Goal: Task Accomplishment & Management: Complete application form

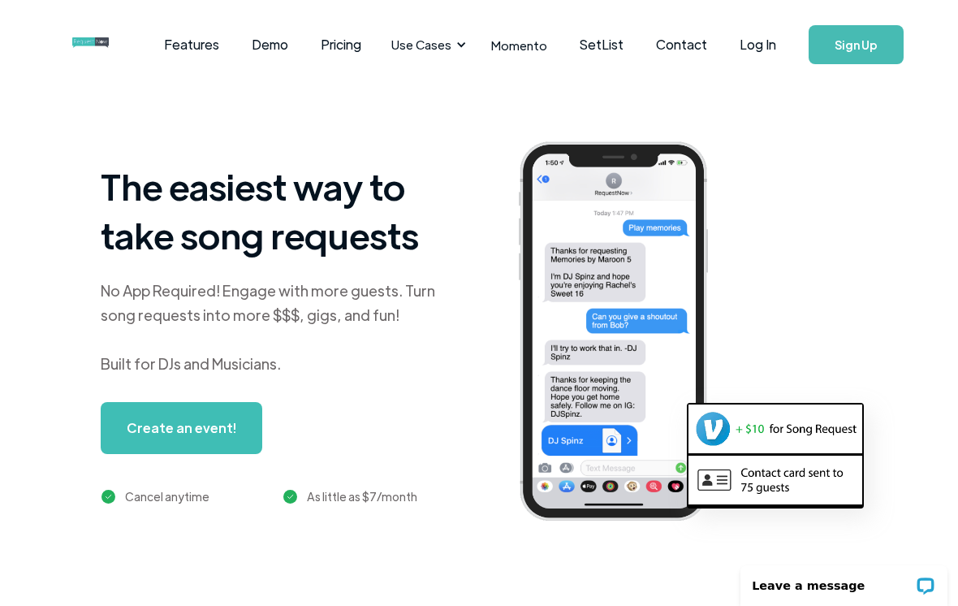
click at [766, 38] on link "Log In" at bounding box center [757, 44] width 69 height 57
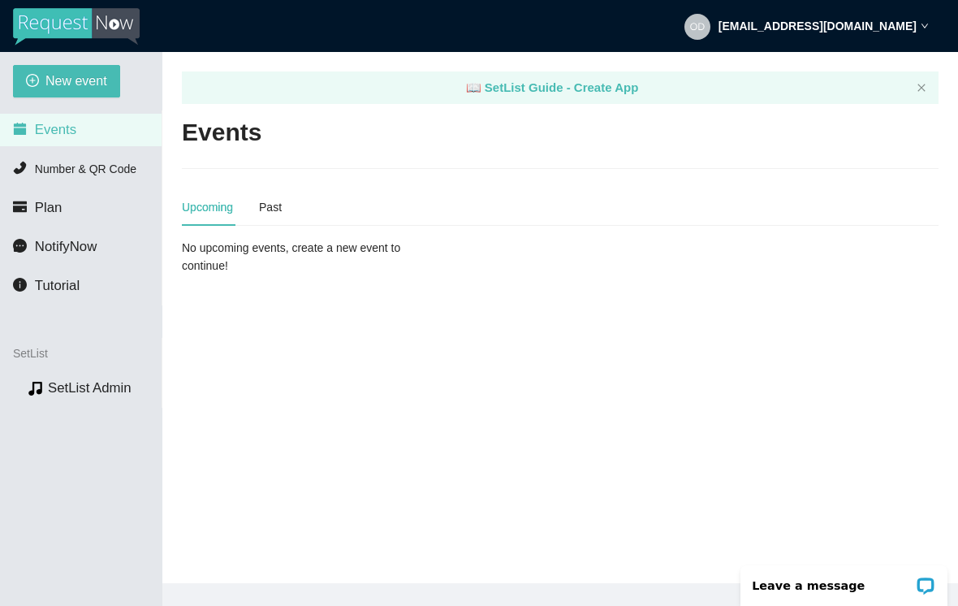
click at [58, 74] on span "New event" at bounding box center [76, 81] width 62 height 20
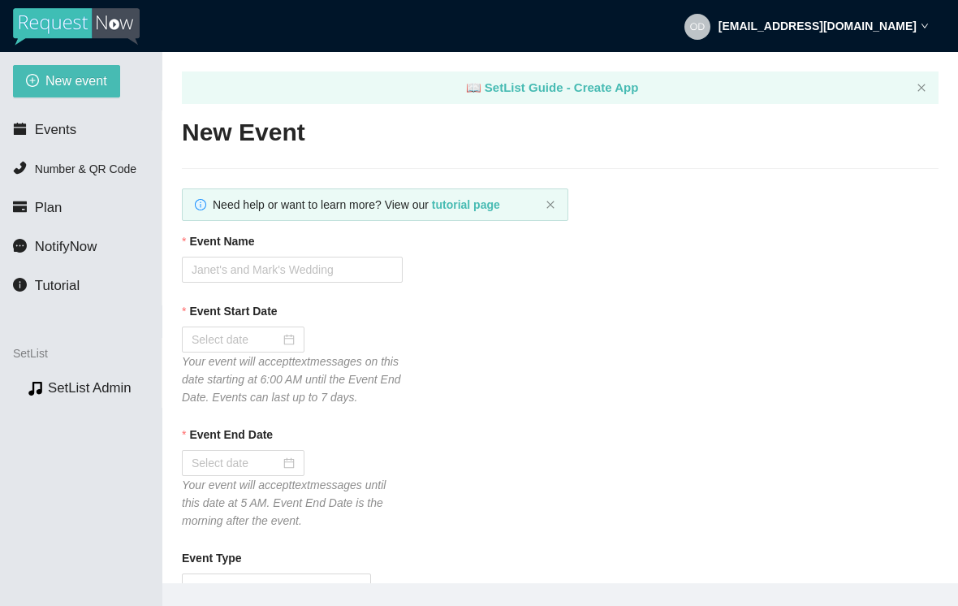
type textarea "[URL][DOMAIN_NAME]"
type textarea "Thanks for the request! I'll do my best to get to it. Tips appreciated: [DOMAIN…"
type textarea "Thank you so much for coming out last night. I hope to see you again down the r…"
type textarea "Thanks for the request! I'll do my best to get to it. Tips appreciated: [DOMAIN…"
type textarea "Thank you so much for coming out last night. I hope to see you again down the r…"
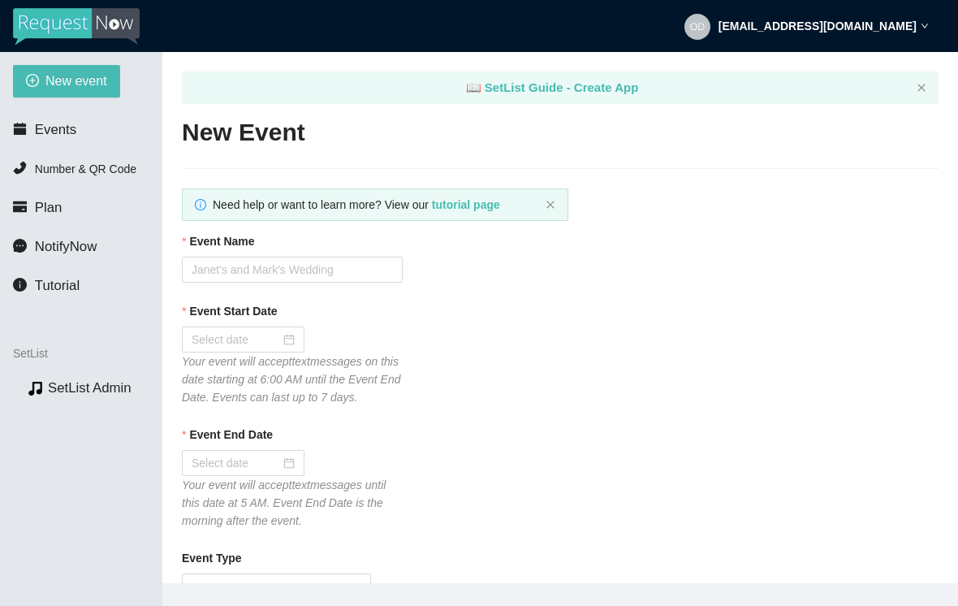
type textarea "Thanks for the request! I'll do my best to get to it. Tips appreciated: [DOMAIN…"
type textarea "Thank you so much for coming out last night. I hope to see you again down the r…"
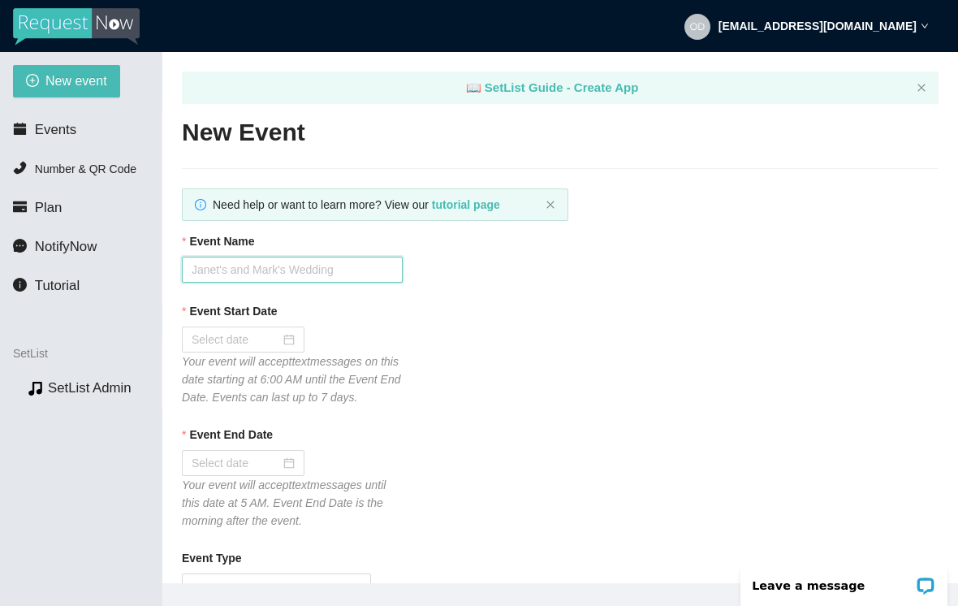
click at [265, 265] on input "Event Name" at bounding box center [292, 270] width 221 height 26
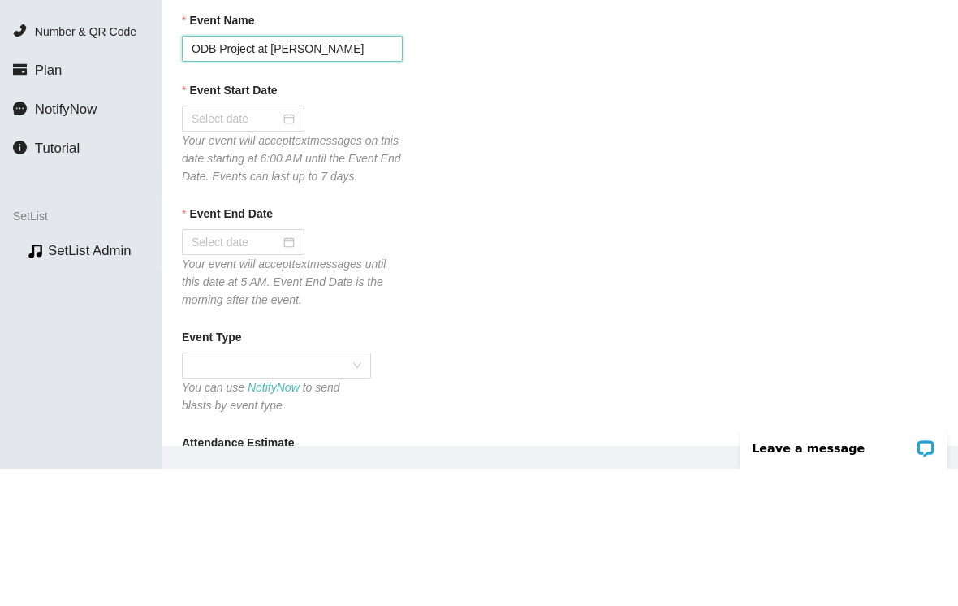
scroll to position [88, 0]
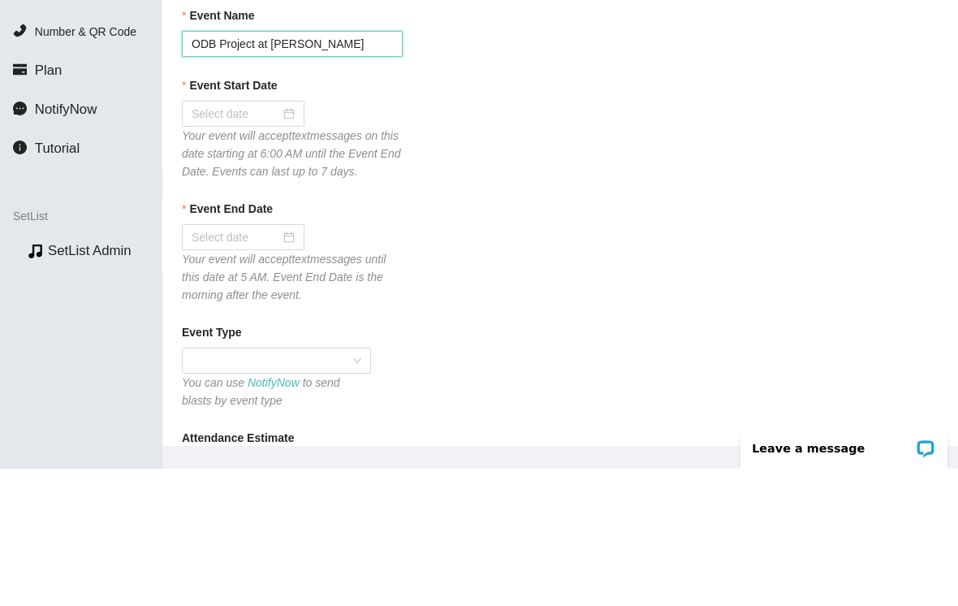
type input "ODB Project at [PERSON_NAME]"
click at [275, 242] on input "Event Start Date" at bounding box center [236, 251] width 88 height 18
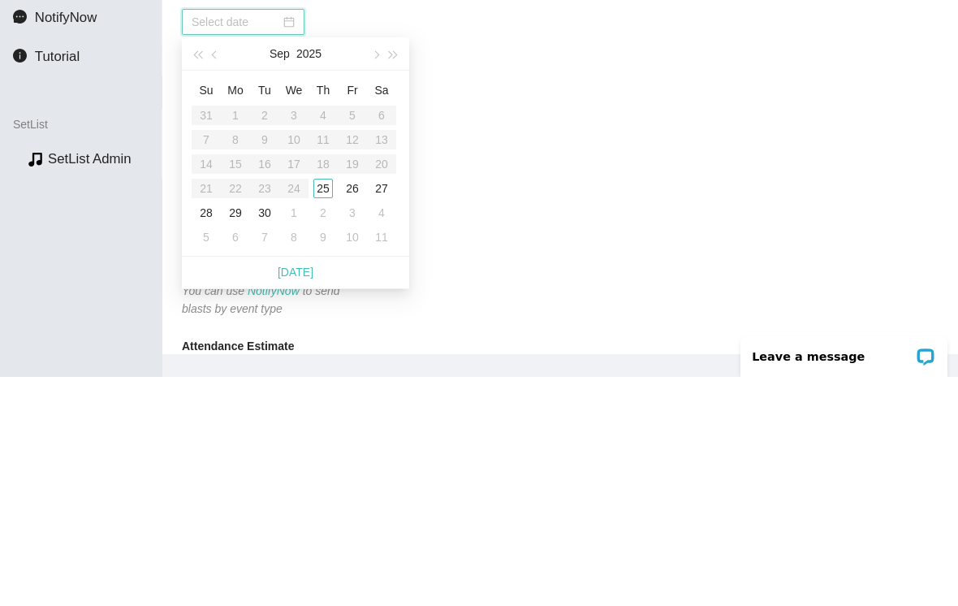
type input "[DATE]"
click at [330, 408] on div "25" at bounding box center [322, 417] width 19 height 19
type input "[DATE]"
type textarea "Thanks for the request! I'll do my best to get to it. Tips appreciated: [DOMAIN…"
type textarea "Thank you so much for coming out last night. I hope to see you again down the r…"
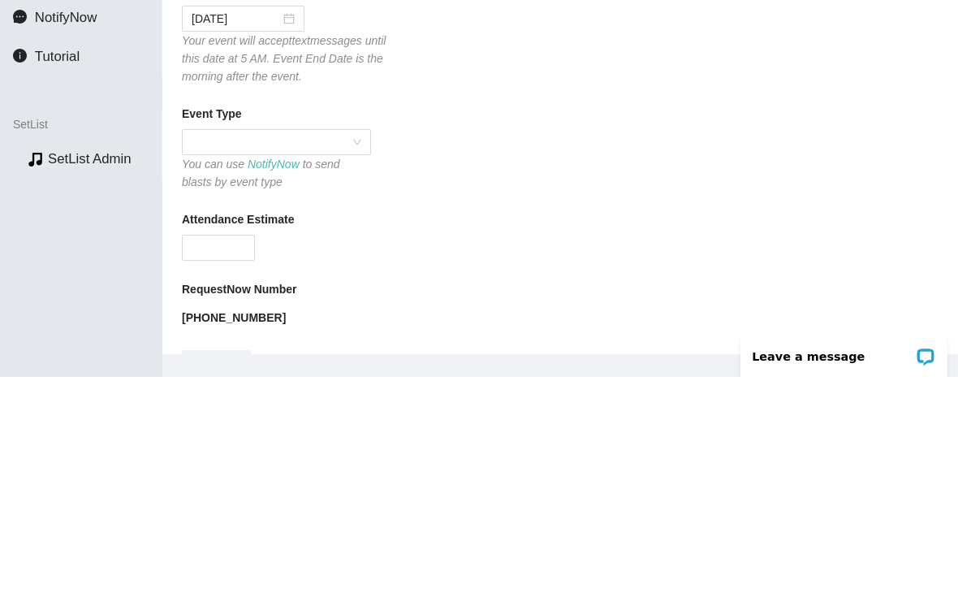
scroll to position [214, 0]
click at [279, 360] on span at bounding box center [277, 372] width 170 height 24
type textarea "Thanks for the request! I'll do my best to get to it. Tips appreciated: [DOMAIN…"
type textarea "Thank you so much for coming out last night. I hope to see you again down the r…"
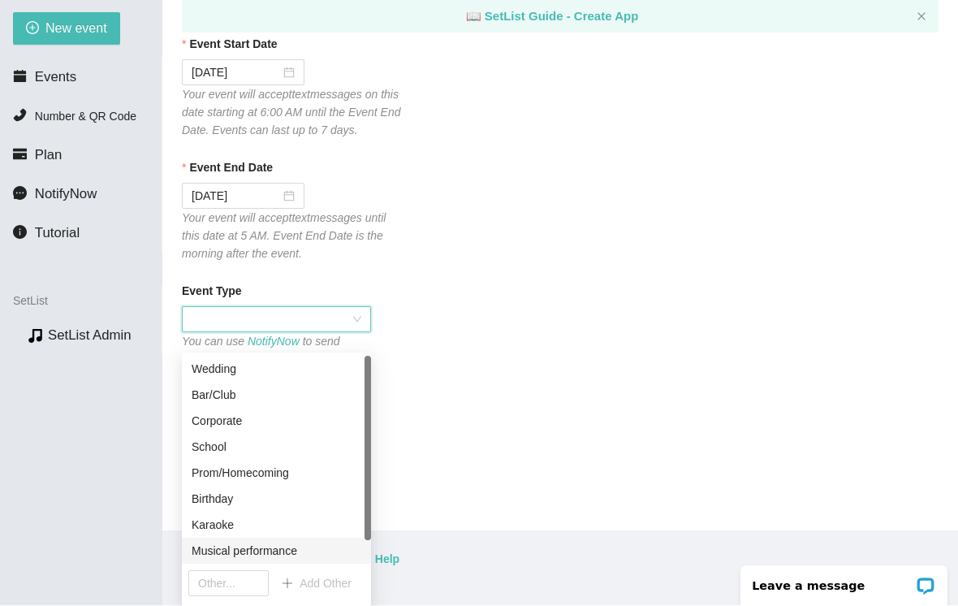
click at [269, 541] on div "Musical performance" at bounding box center [277, 550] width 170 height 18
type textarea "Thanks for the request! I'll do my best to get to it. Tips appreciated: [DOMAIN…"
type textarea "Thank you so much for coming out last night. I hope to see you again down the r…"
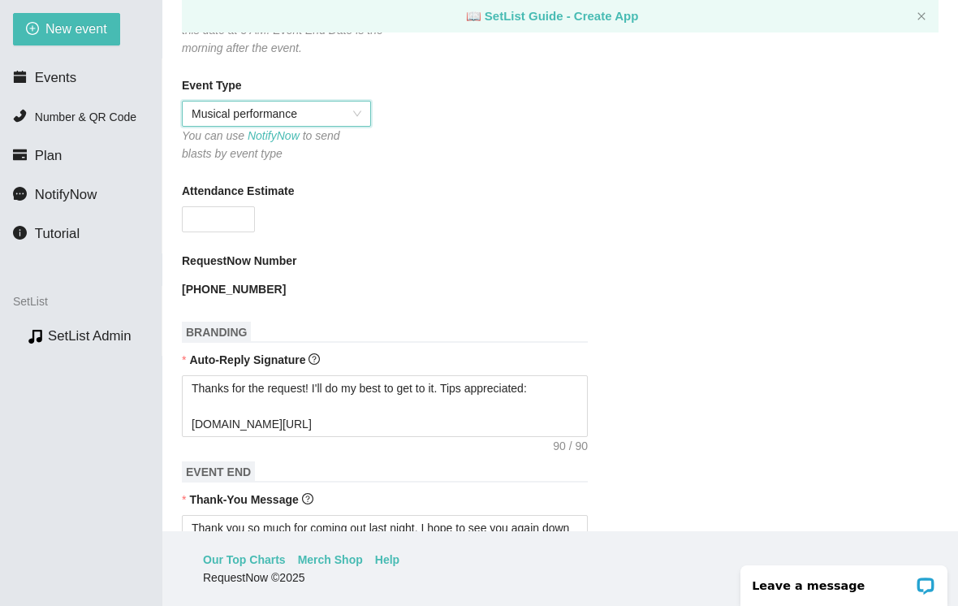
scroll to position [425, 0]
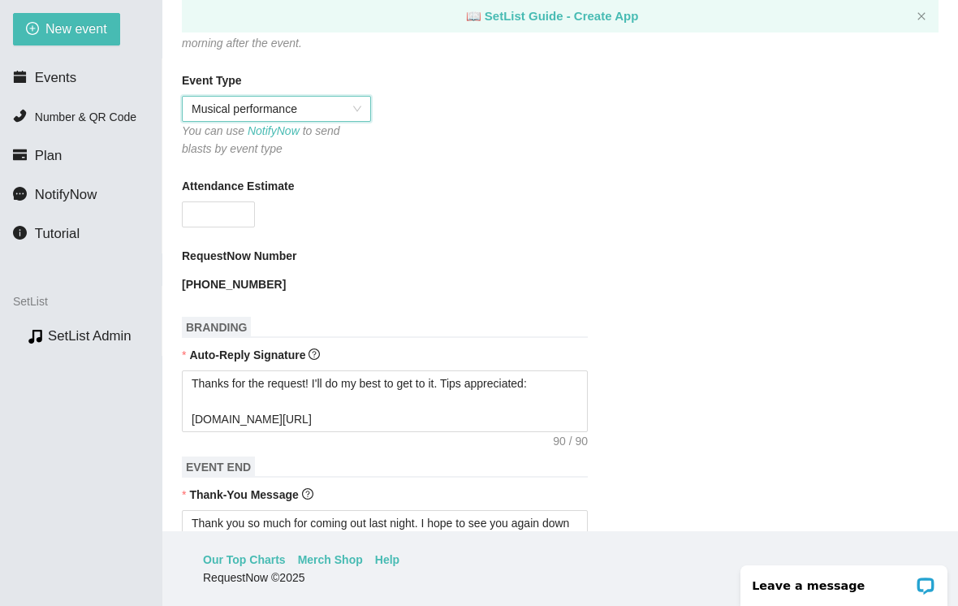
click at [231, 202] on input "Attendance Estimate" at bounding box center [218, 214] width 71 height 24
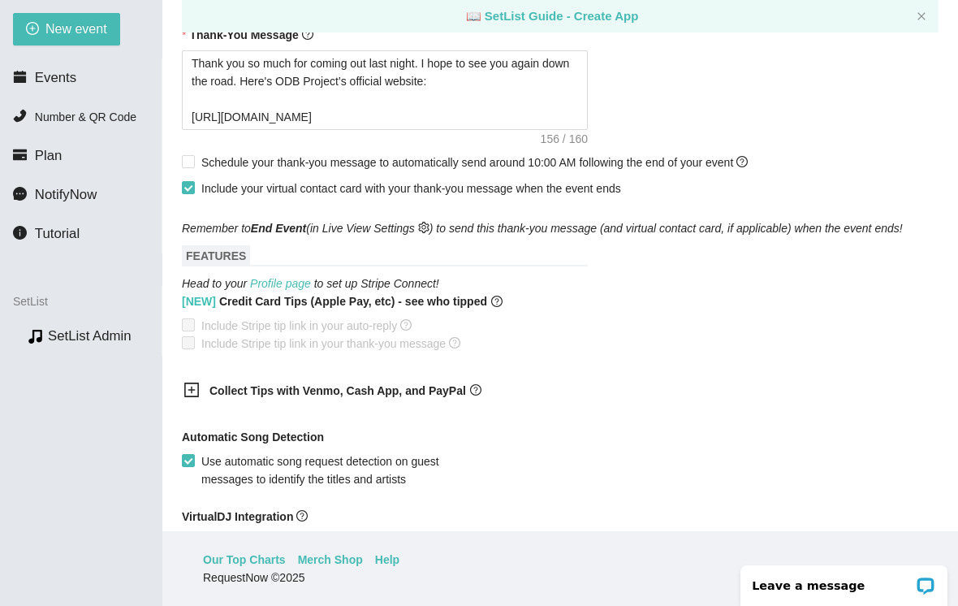
scroll to position [913, 0]
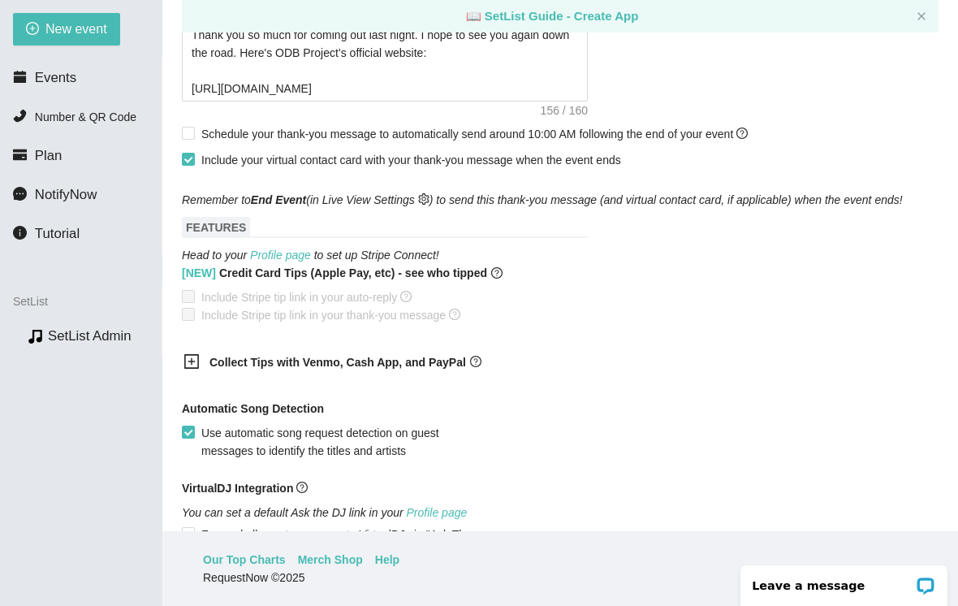
type input "50"
click at [193, 127] on span at bounding box center [188, 133] width 13 height 13
click at [193, 127] on input "Schedule your thank-you message to automatically send around 10:00 AM following…" at bounding box center [187, 132] width 11 height 11
checkbox input "true"
type textarea "Thanks for the request! I'll do my best to get to it. Tips appreciated: [DOMAIN…"
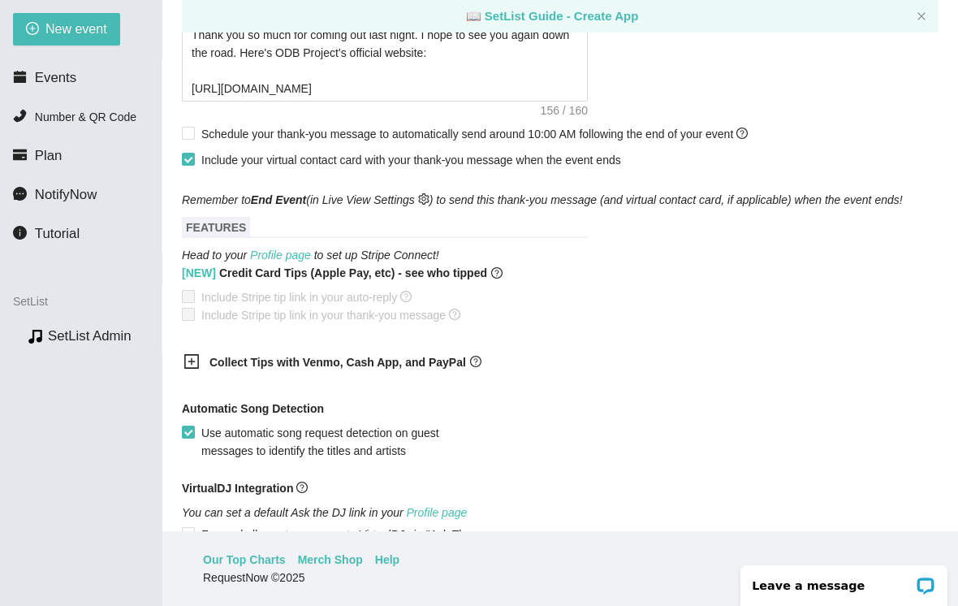
type textarea "Thank you so much for coming out last night. I hope to see you again down the r…"
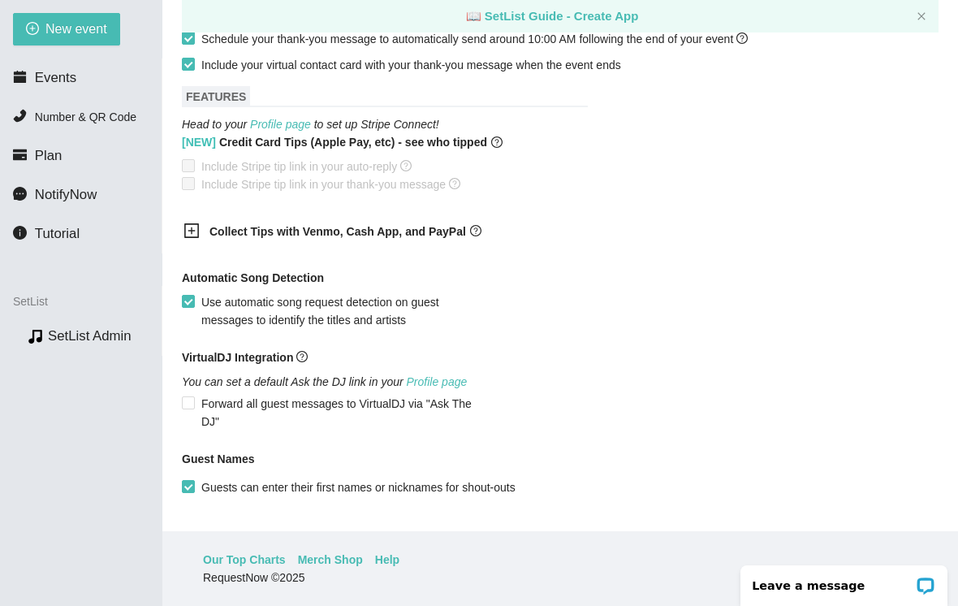
scroll to position [1037, 0]
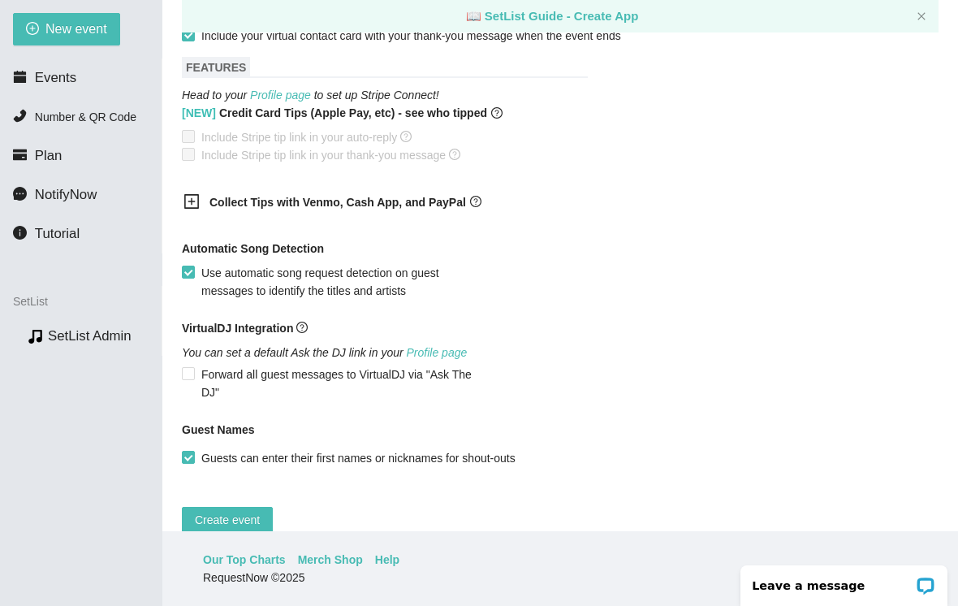
click at [193, 202] on icon "plus-square" at bounding box center [191, 201] width 16 height 16
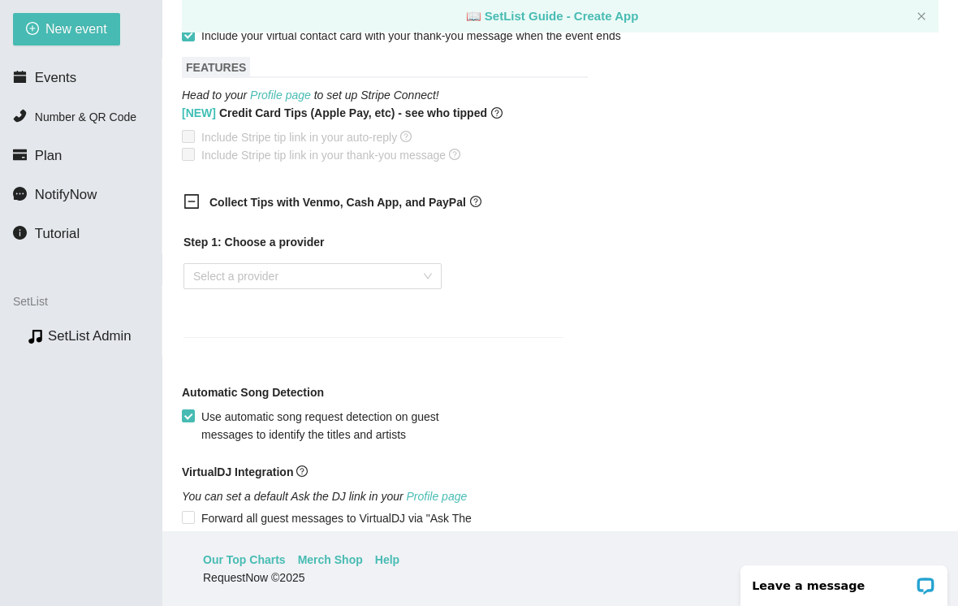
click at [412, 265] on input "search" at bounding box center [306, 276] width 227 height 24
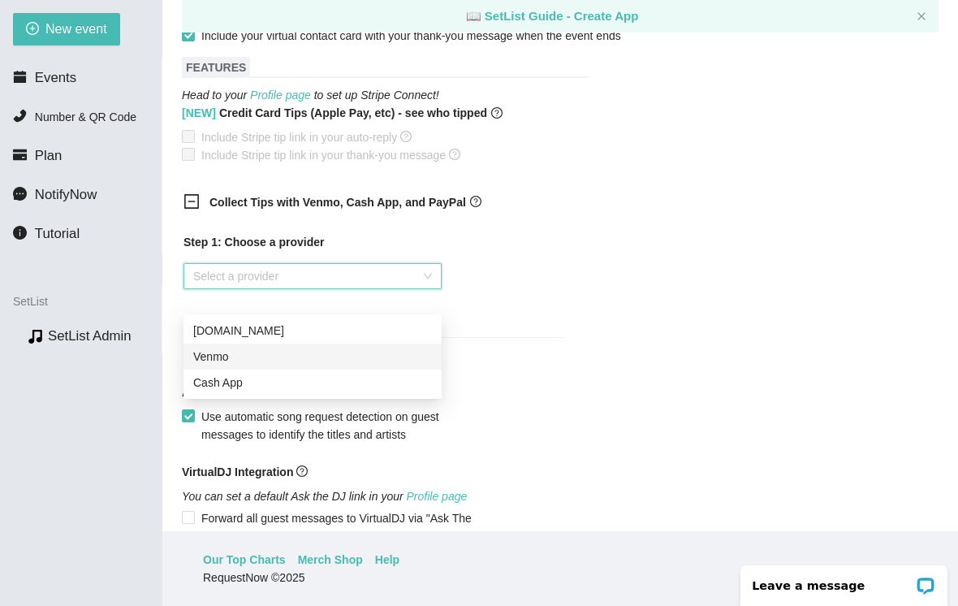
click at [238, 347] on div "Venmo" at bounding box center [312, 356] width 239 height 18
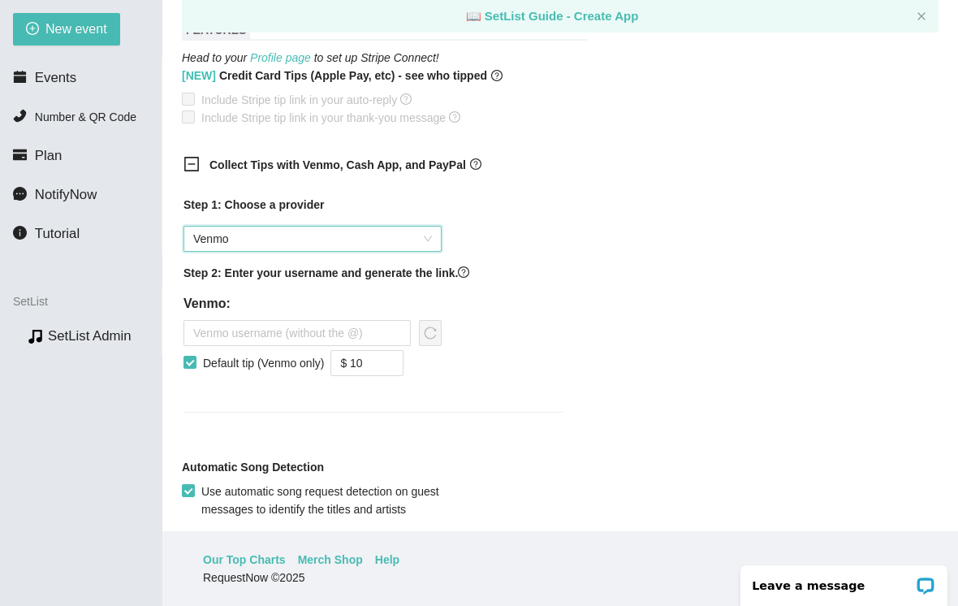
scroll to position [1088, 0]
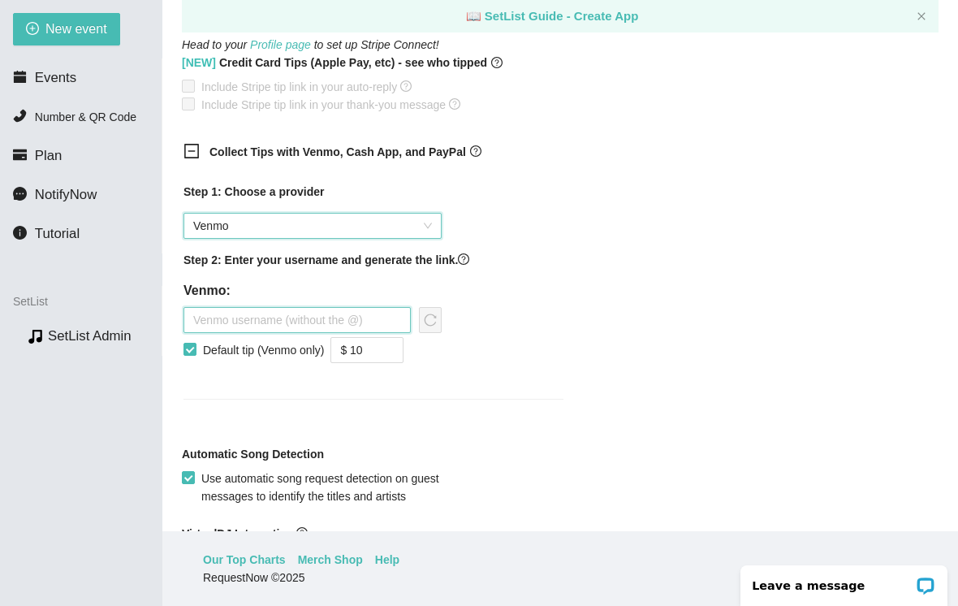
click at [251, 310] on input "text" at bounding box center [296, 320] width 227 height 26
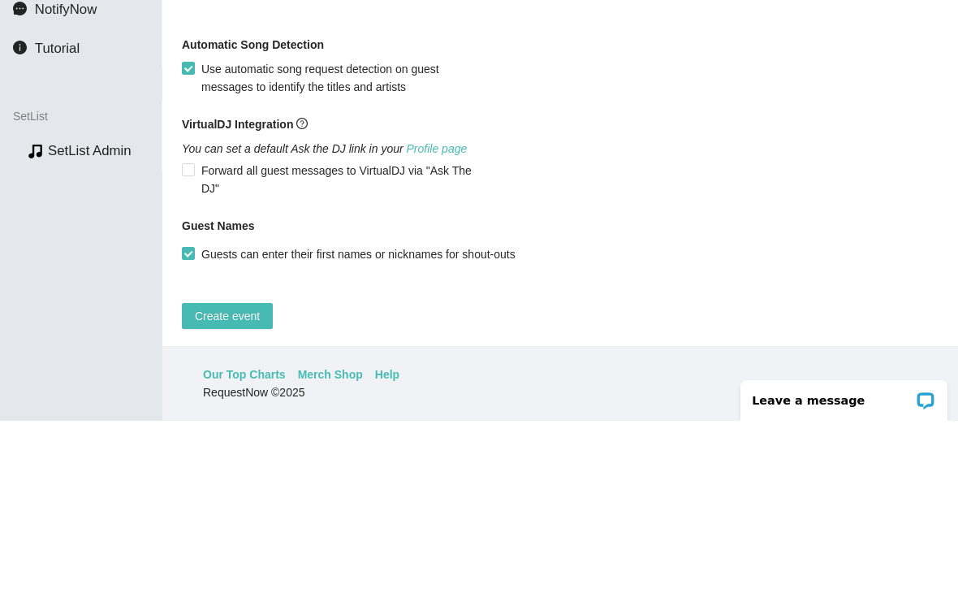
scroll to position [1311, 0]
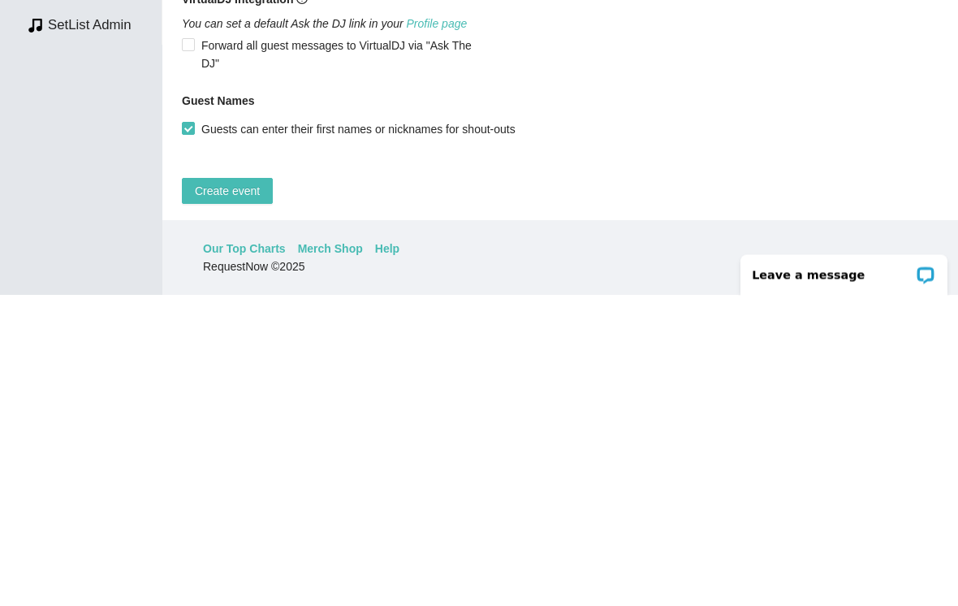
type input "[PERSON_NAME]-4"
click at [238, 493] on span "Create event" at bounding box center [227, 502] width 65 height 18
type textarea "Thanks for the request! I'll do my best to get to it. Tips appreciated: [DOMAIN…"
type textarea "Thank you so much for coming out last night. I hope to see you again down the r…"
type textarea "Thanks for the request! I'll do my best to get to it. Tips appreciated: [DOMAIN…"
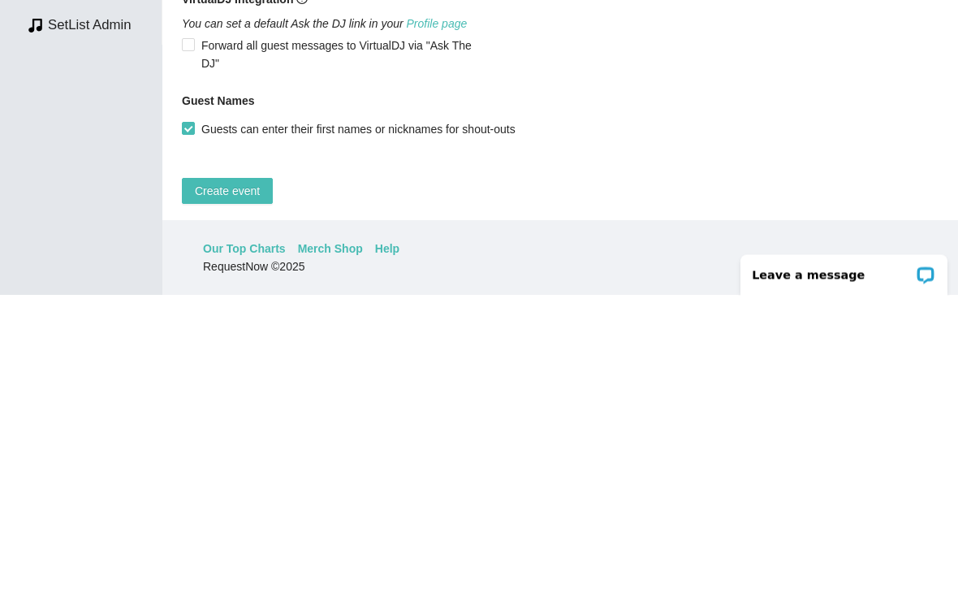
type textarea "Thank you so much for coming out last night. I hope to see you again down the r…"
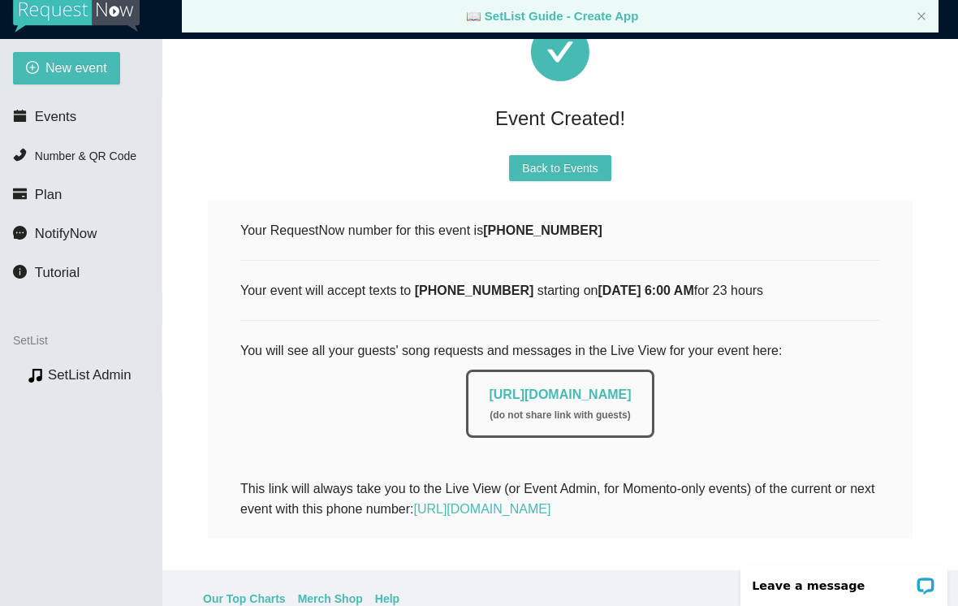
scroll to position [14, 0]
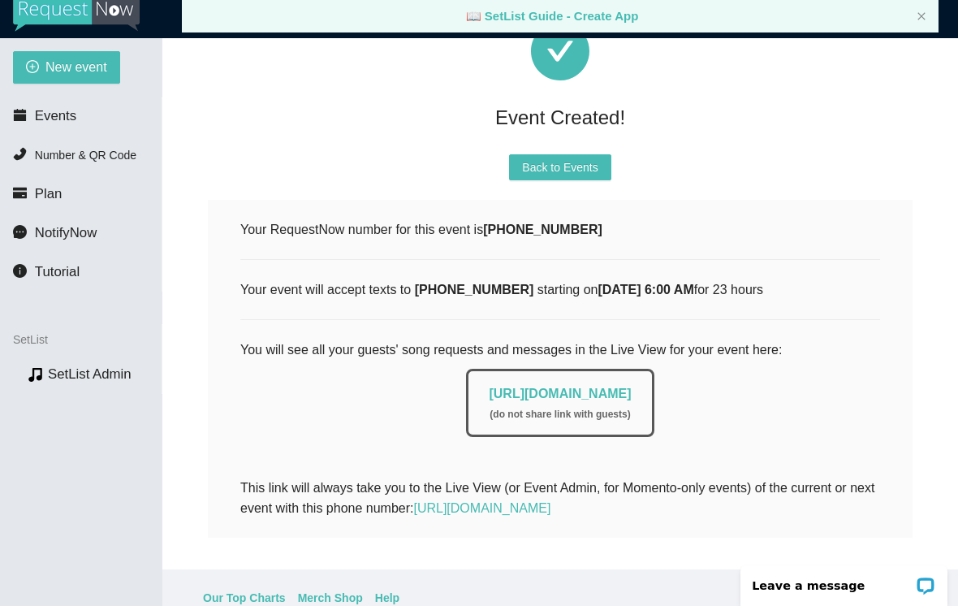
click at [64, 70] on span "New event" at bounding box center [76, 67] width 62 height 20
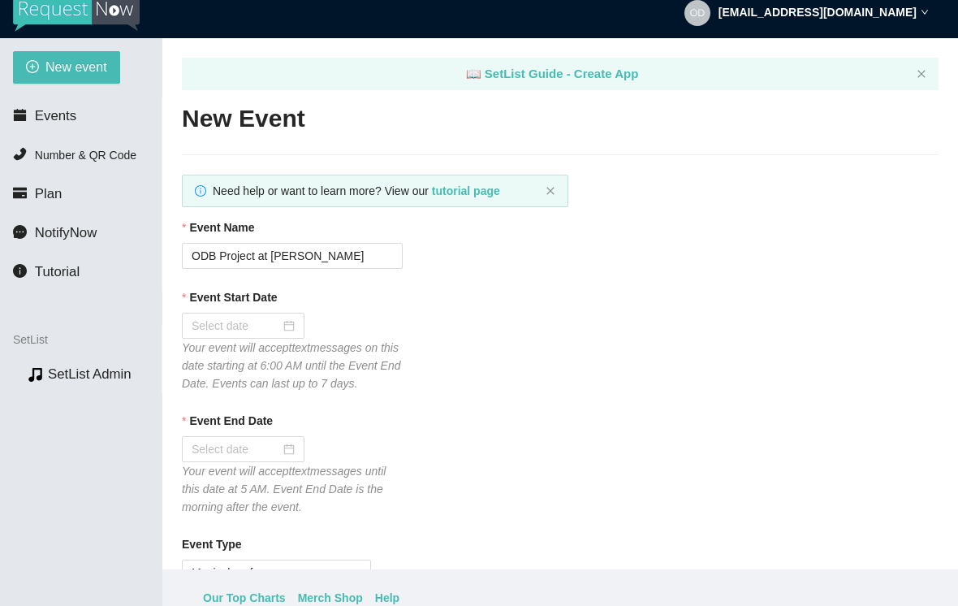
type textarea "[URL][DOMAIN_NAME]"
click at [62, 115] on span "Events" at bounding box center [55, 115] width 41 height 15
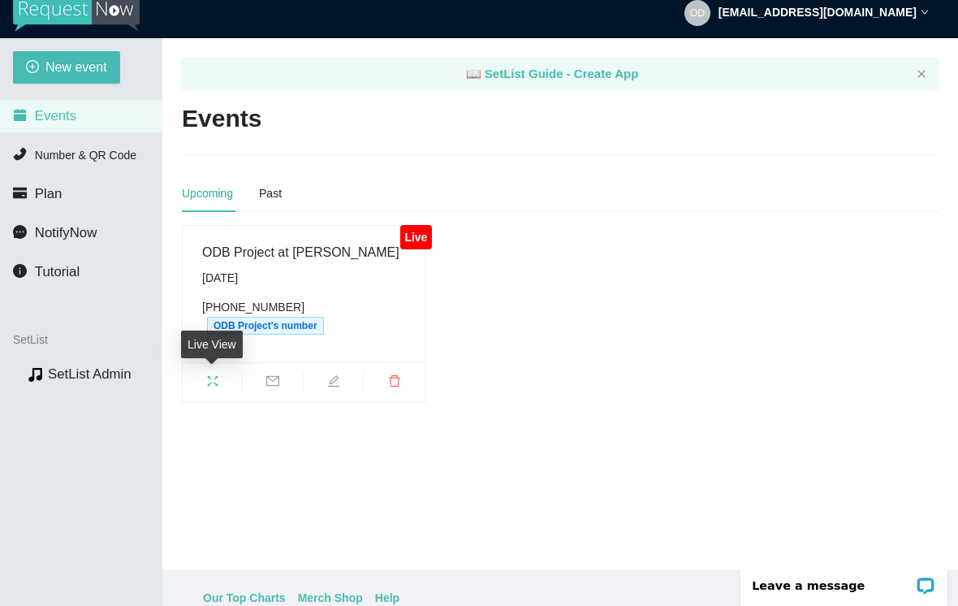
click at [221, 382] on span "fullscreen" at bounding box center [212, 383] width 59 height 18
